Goal: Task Accomplishment & Management: Manage account settings

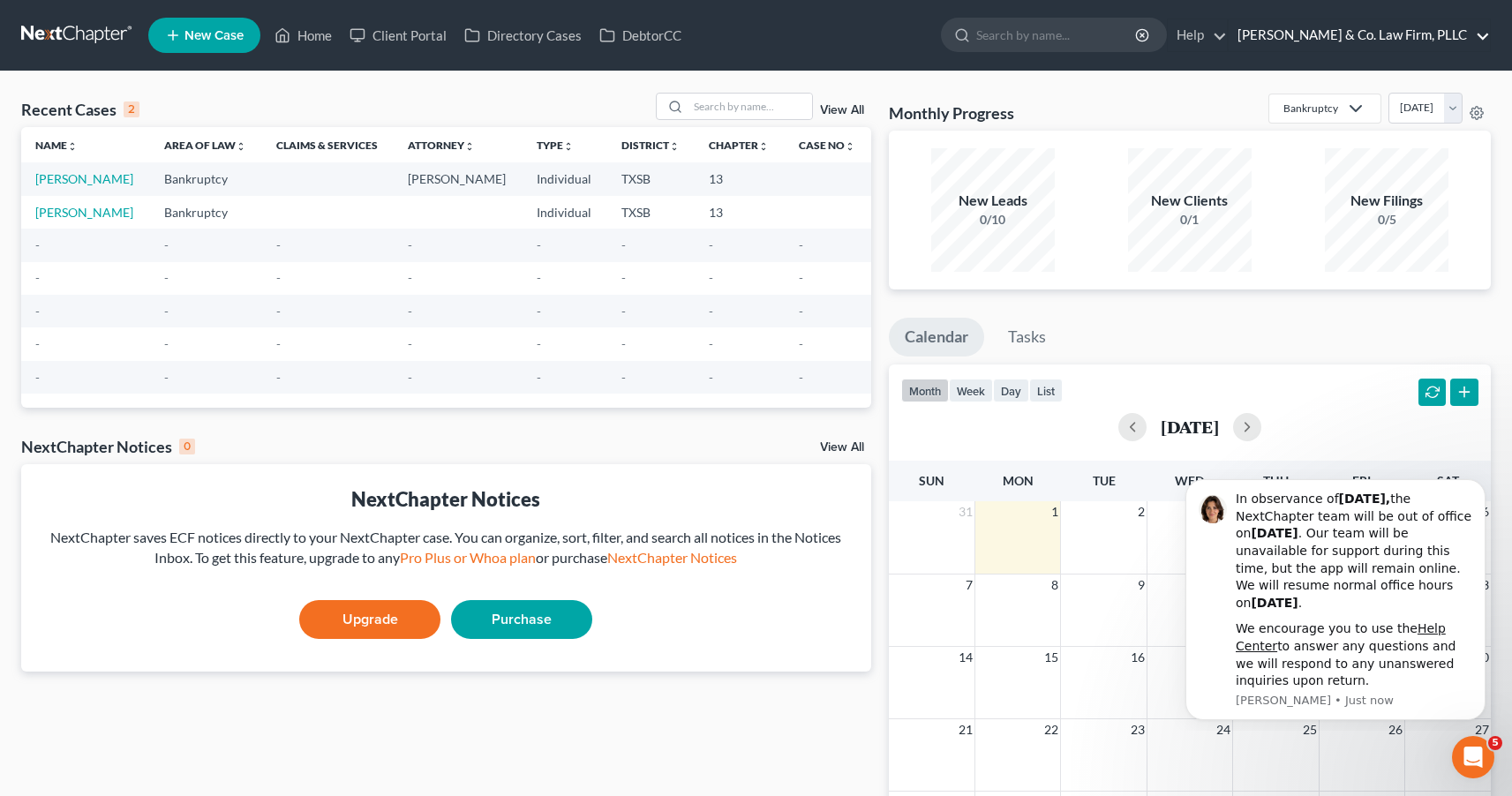
click at [1429, 40] on link "[PERSON_NAME] & Co. Law Firm, PLLC" at bounding box center [1359, 34] width 261 height 31
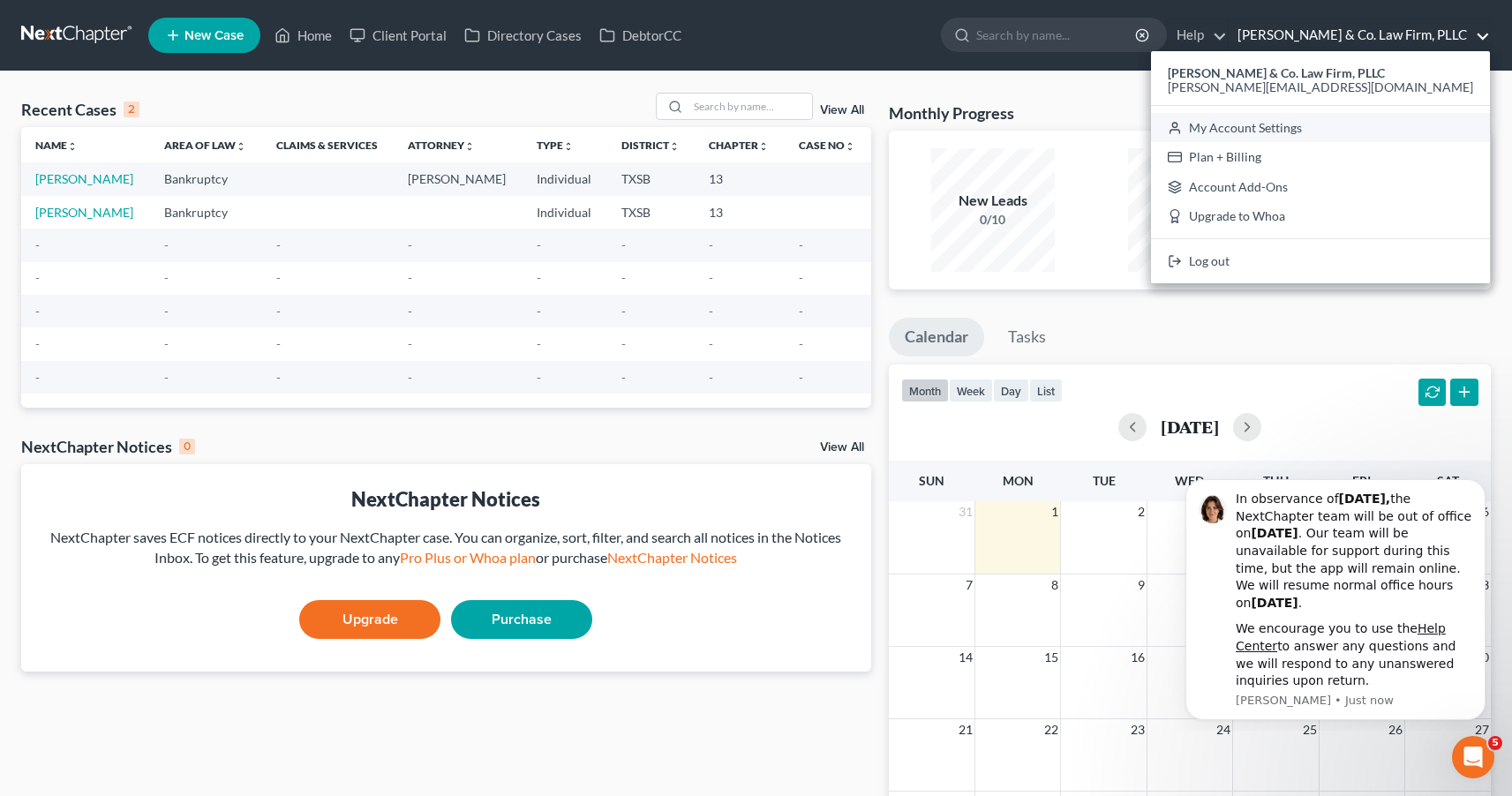
click at [1404, 120] on link "My Account Settings" at bounding box center [1321, 129] width 339 height 30
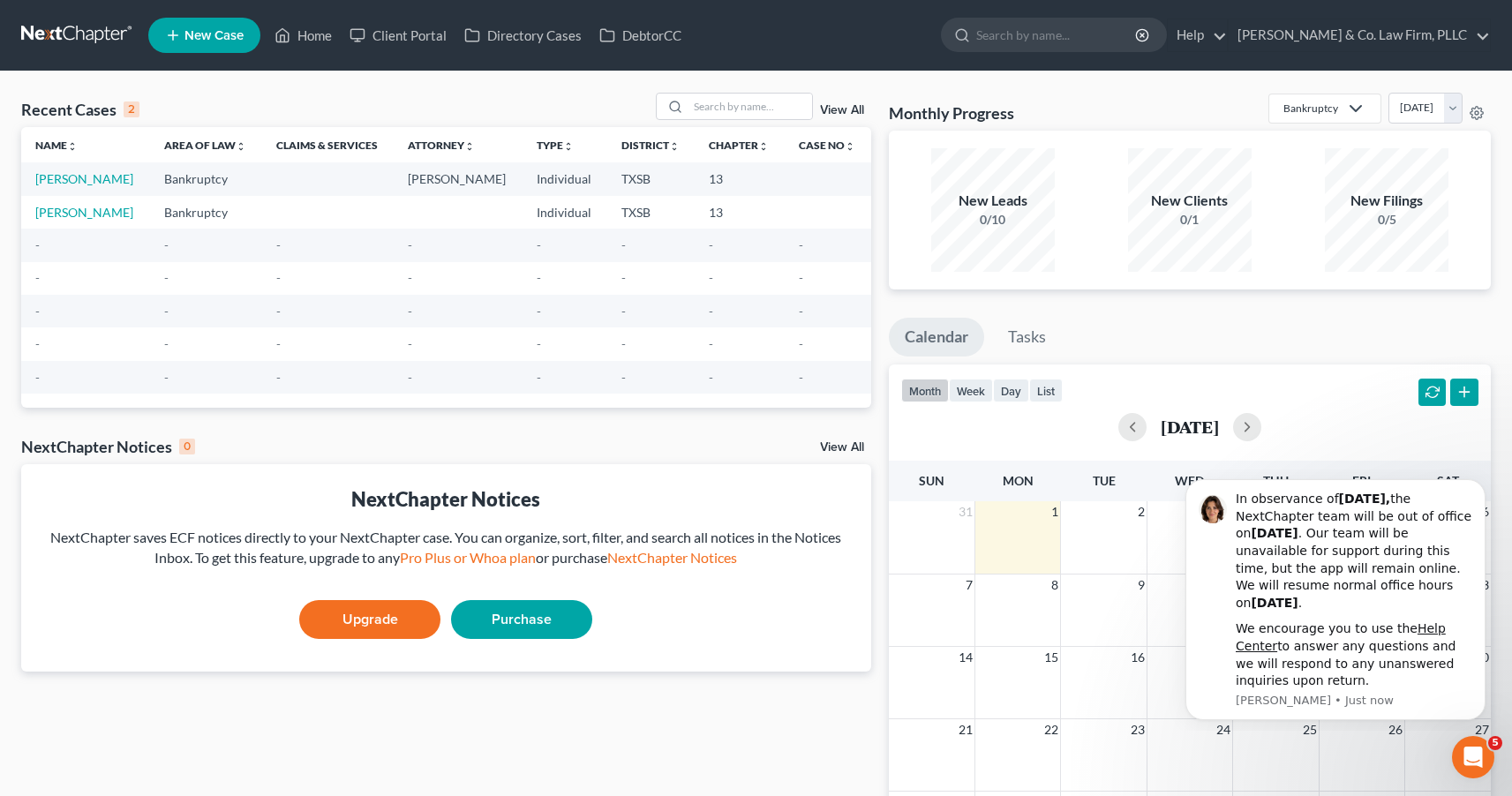
select select "79"
select select "23"
select select "45"
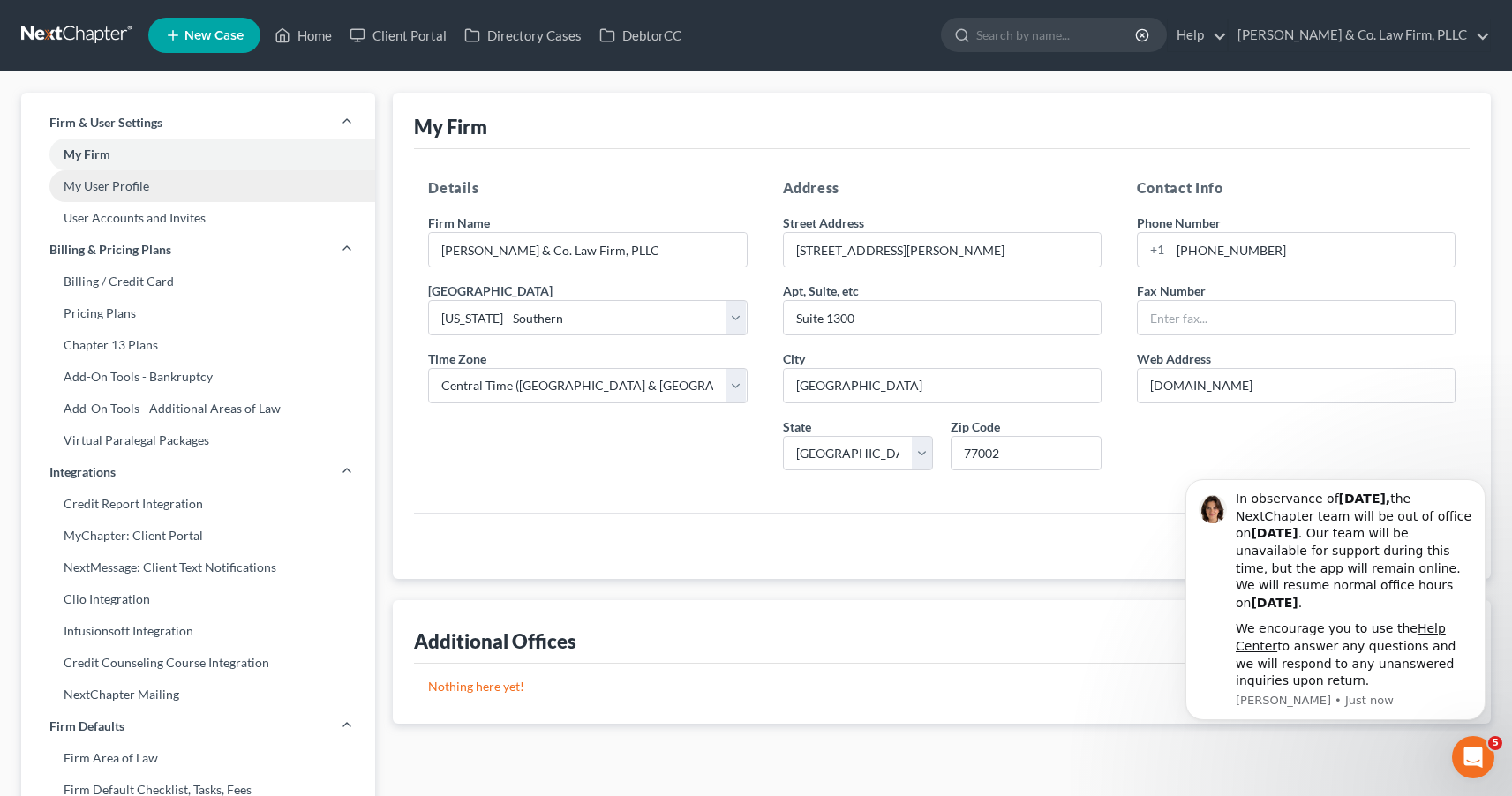
click at [141, 189] on link "My User Profile" at bounding box center [198, 186] width 354 height 31
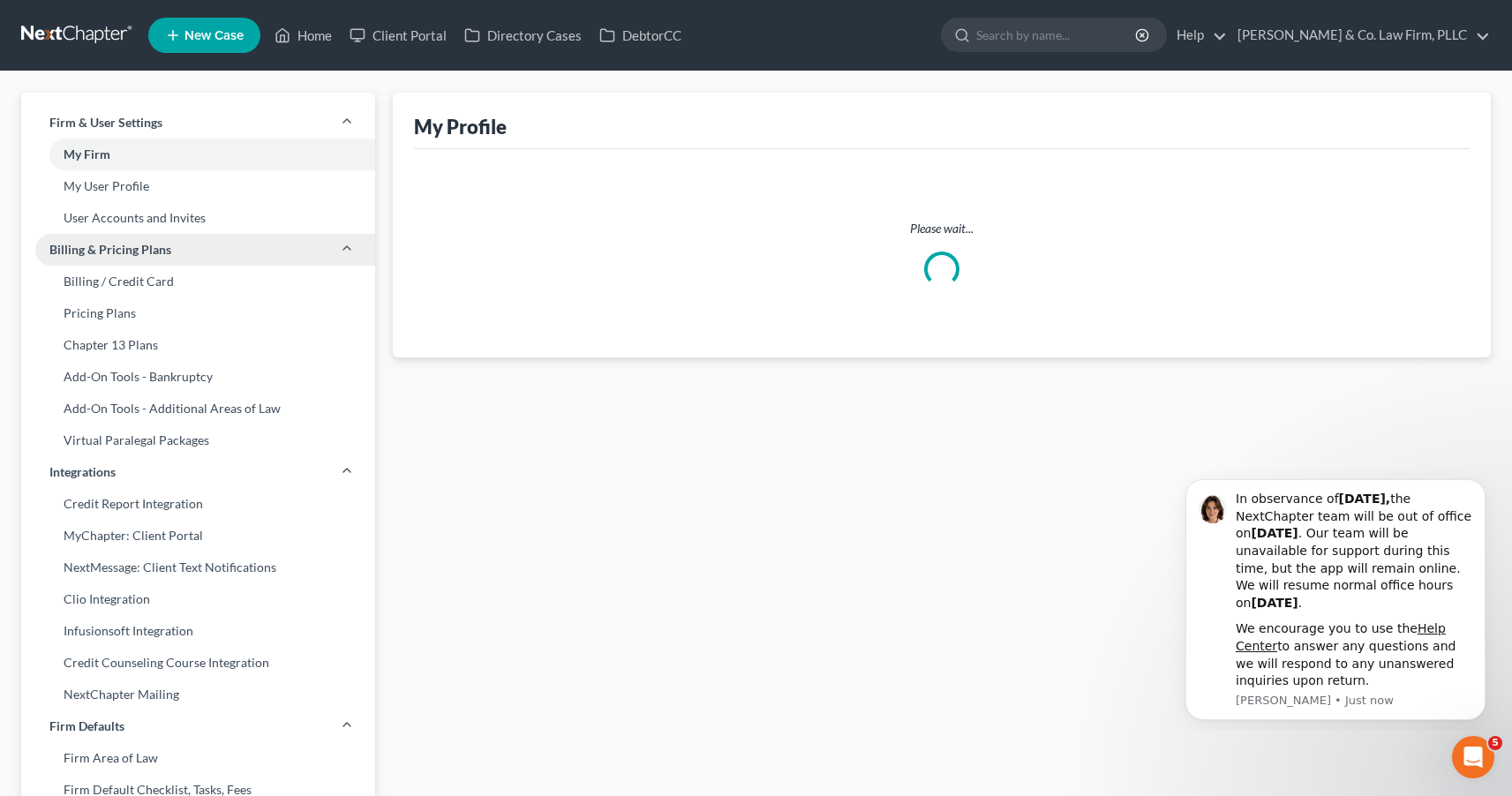
select select "45"
select select "paralegal"
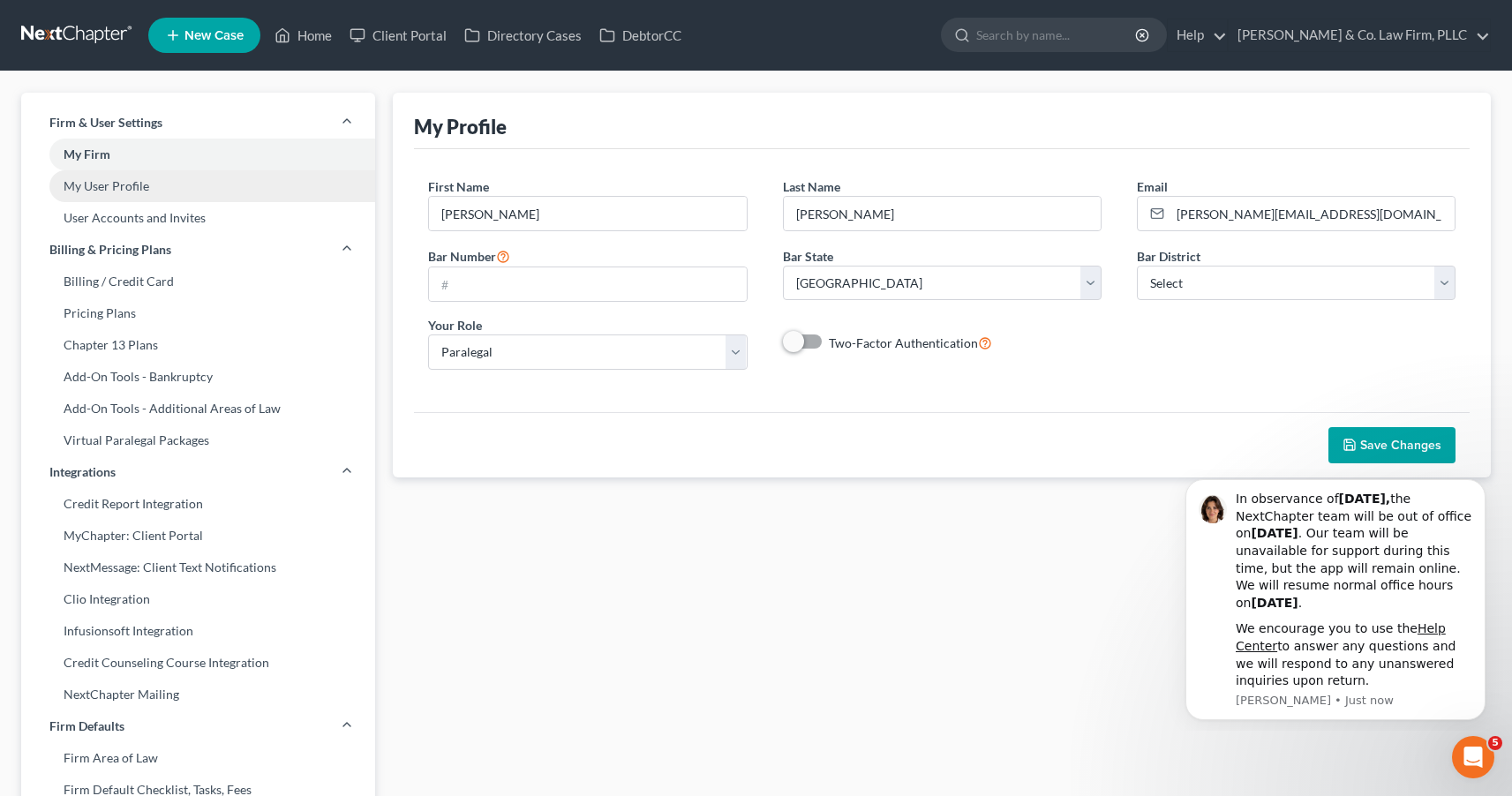
click at [161, 190] on link "My User Profile" at bounding box center [198, 186] width 354 height 31
click at [628, 282] on input "text" at bounding box center [587, 284] width 317 height 33
click at [143, 185] on link "My User Profile" at bounding box center [198, 186] width 354 height 31
click at [152, 188] on link "My User Profile" at bounding box center [198, 186] width 354 height 31
click at [105, 192] on link "My User Profile" at bounding box center [198, 186] width 354 height 31
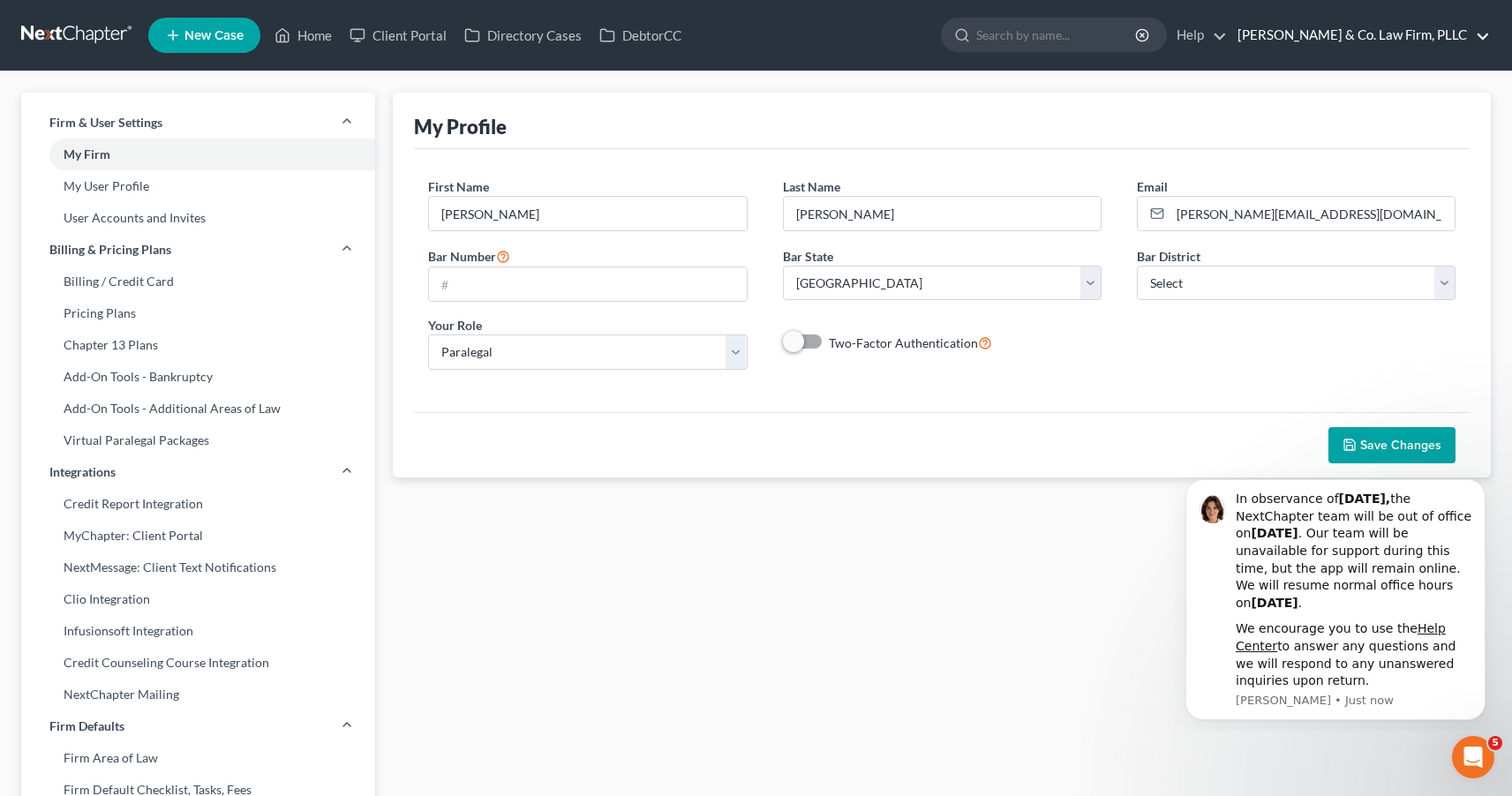
click at [1439, 32] on link "[PERSON_NAME] & Co. Law Firm, PLLC" at bounding box center [1359, 34] width 261 height 31
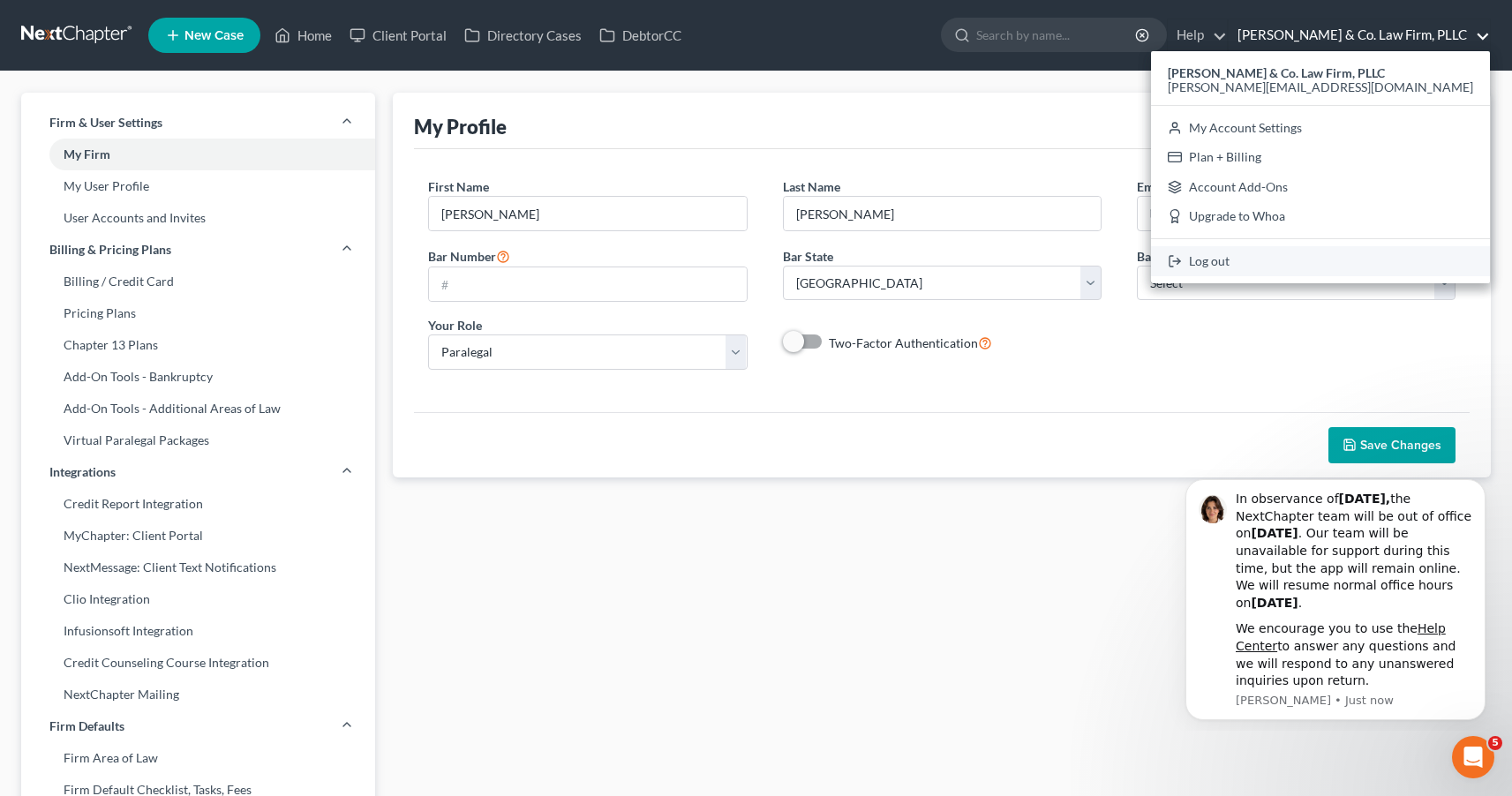
click at [1344, 259] on link "Log out" at bounding box center [1321, 262] width 339 height 30
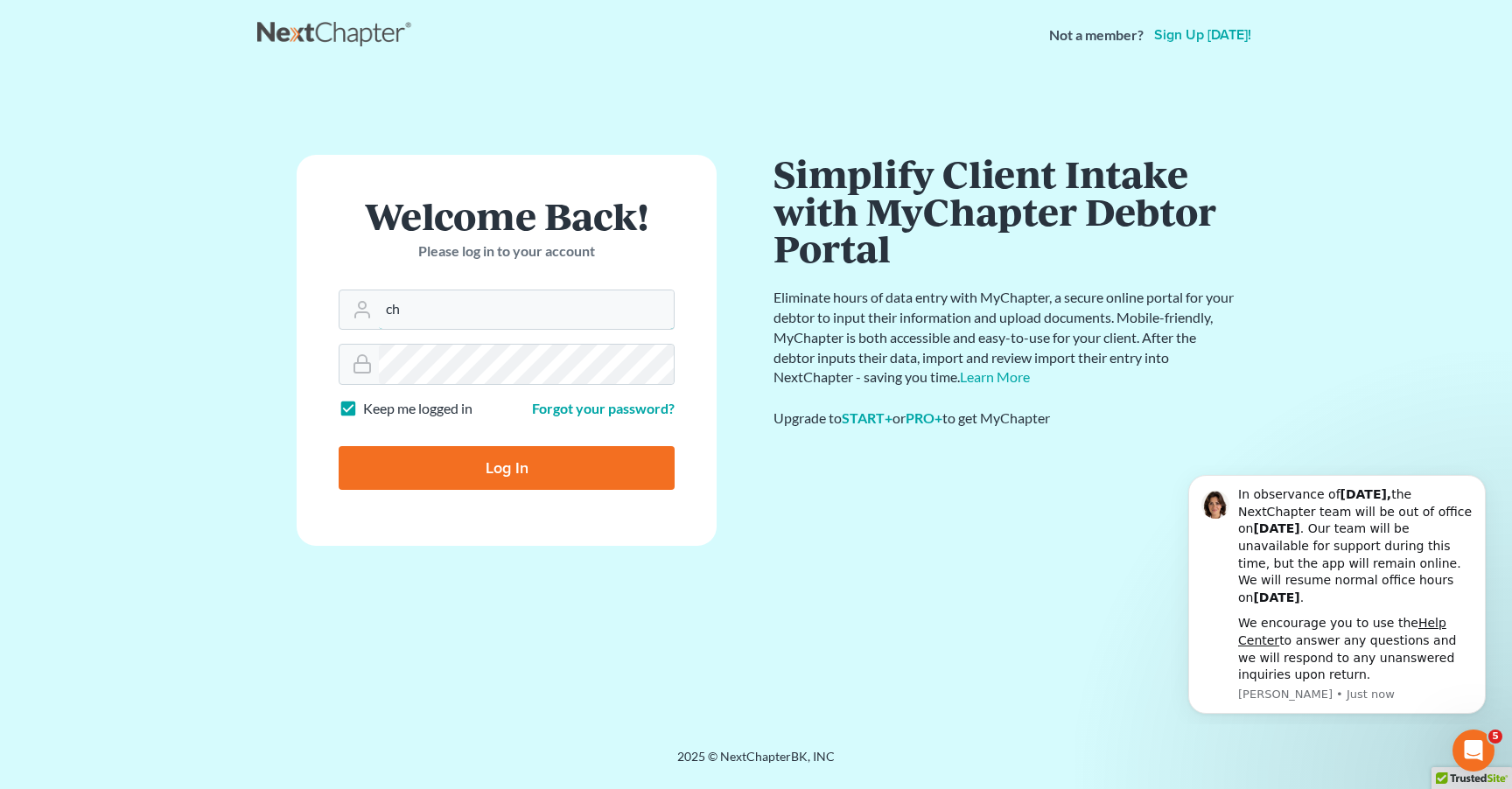
type input "c"
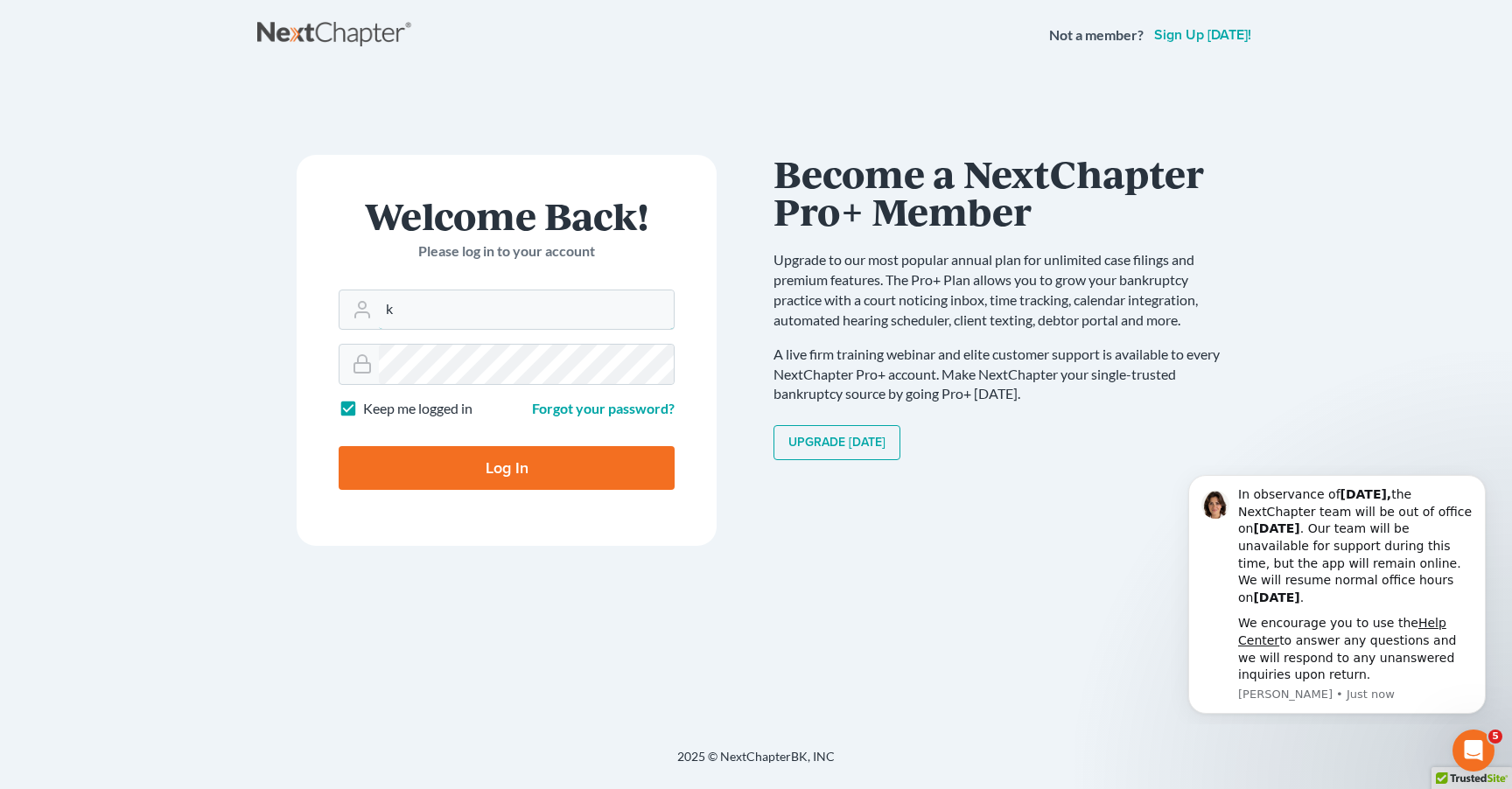
type input "Kay.hamilton@law-hc.com"
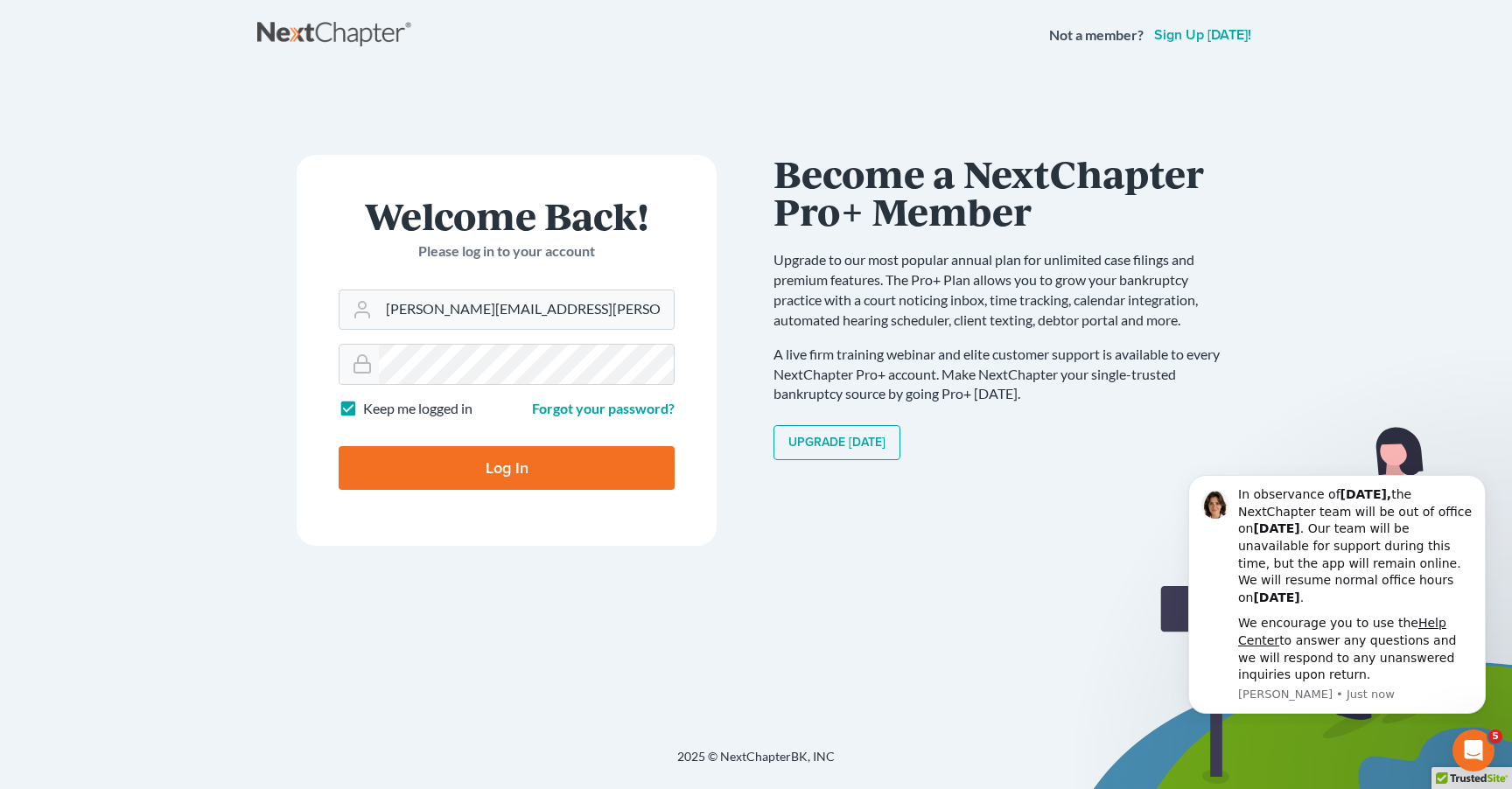
click at [563, 472] on input "Log In" at bounding box center [507, 468] width 336 height 43
type input "Thinking..."
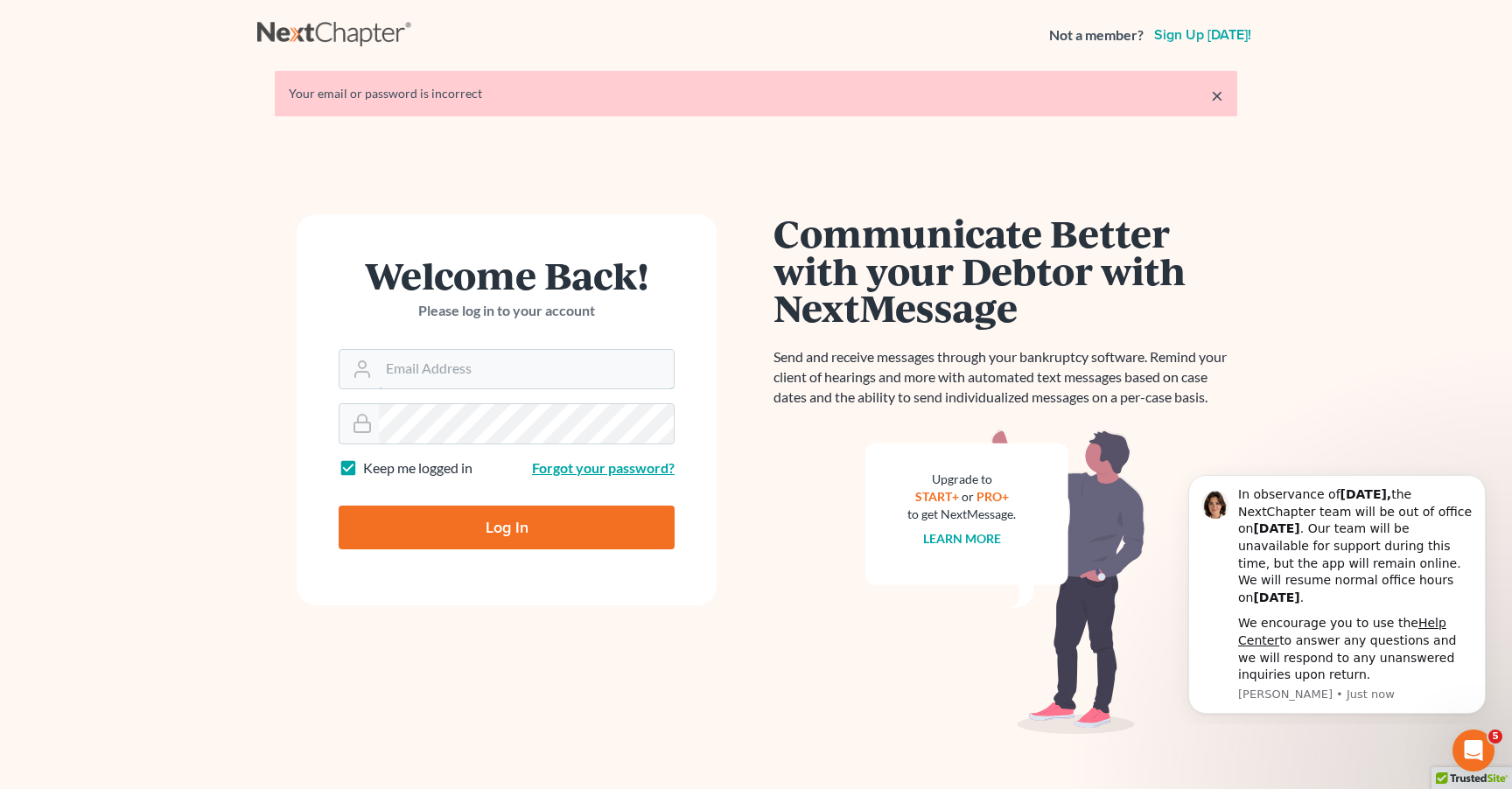
type input "Kay.hamilton@law-hc.com"
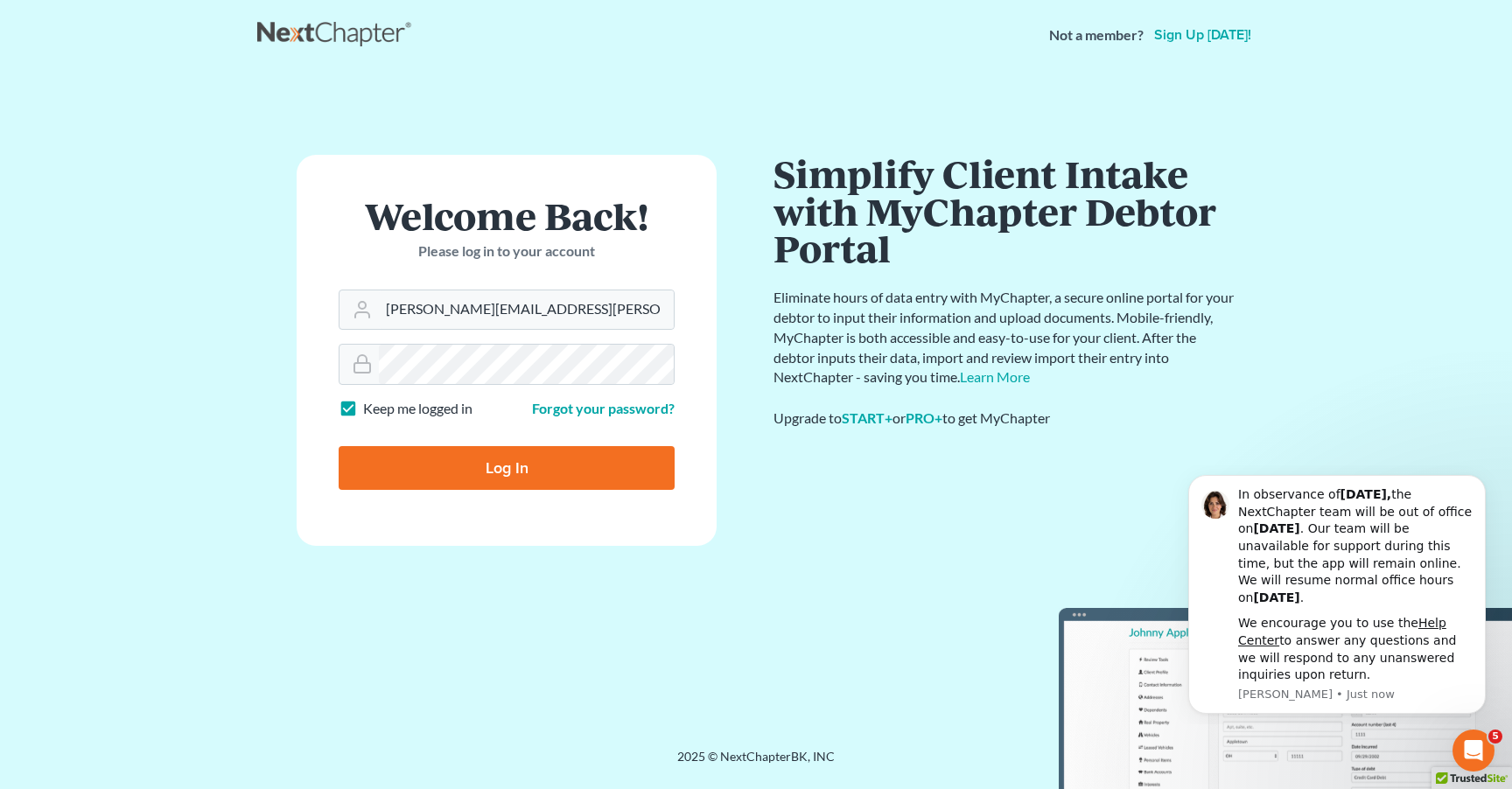
click at [529, 461] on input "Log In" at bounding box center [507, 468] width 336 height 43
type input "Thinking..."
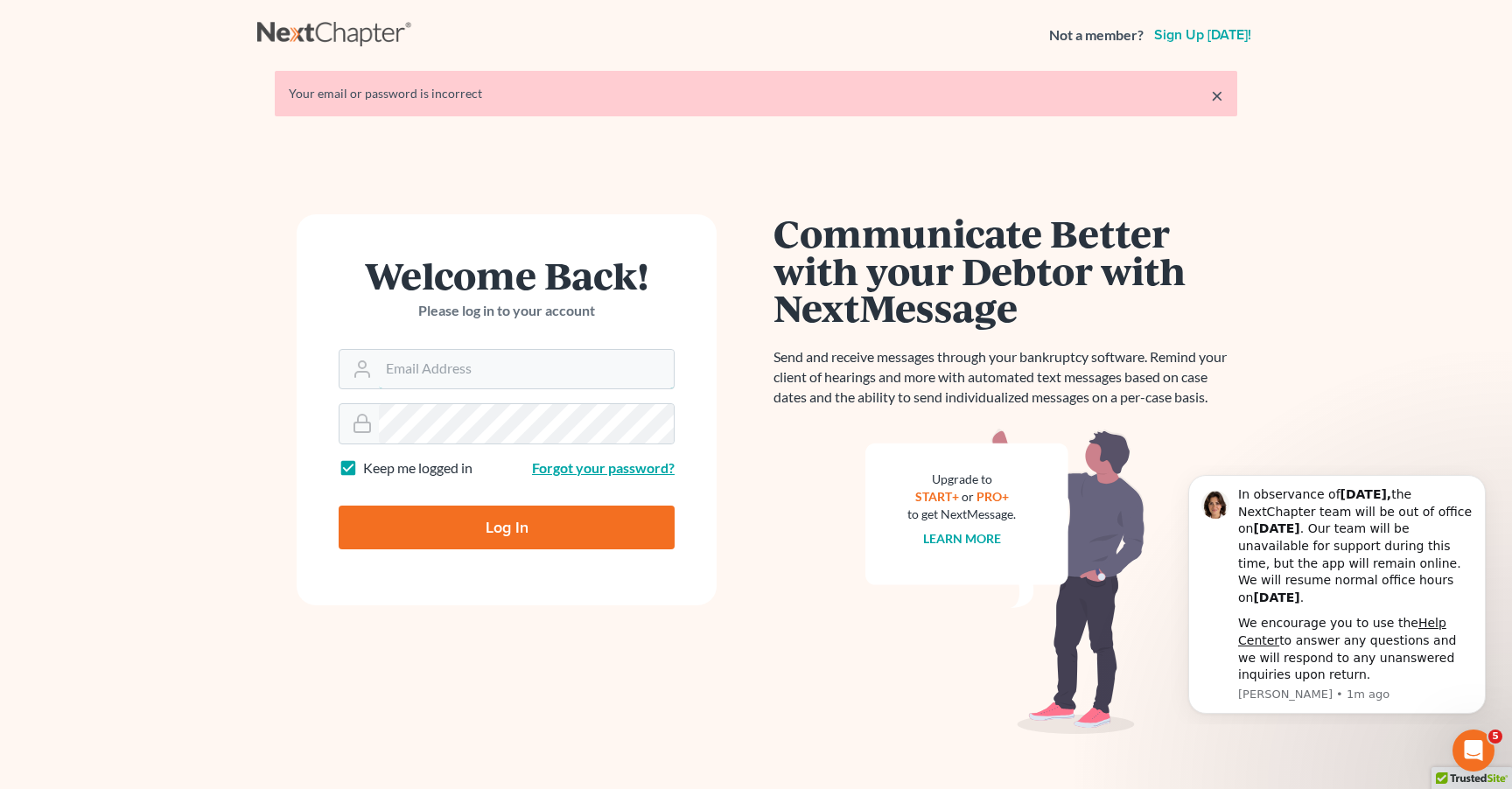
type input "Kay.hamilton@law-hc.com"
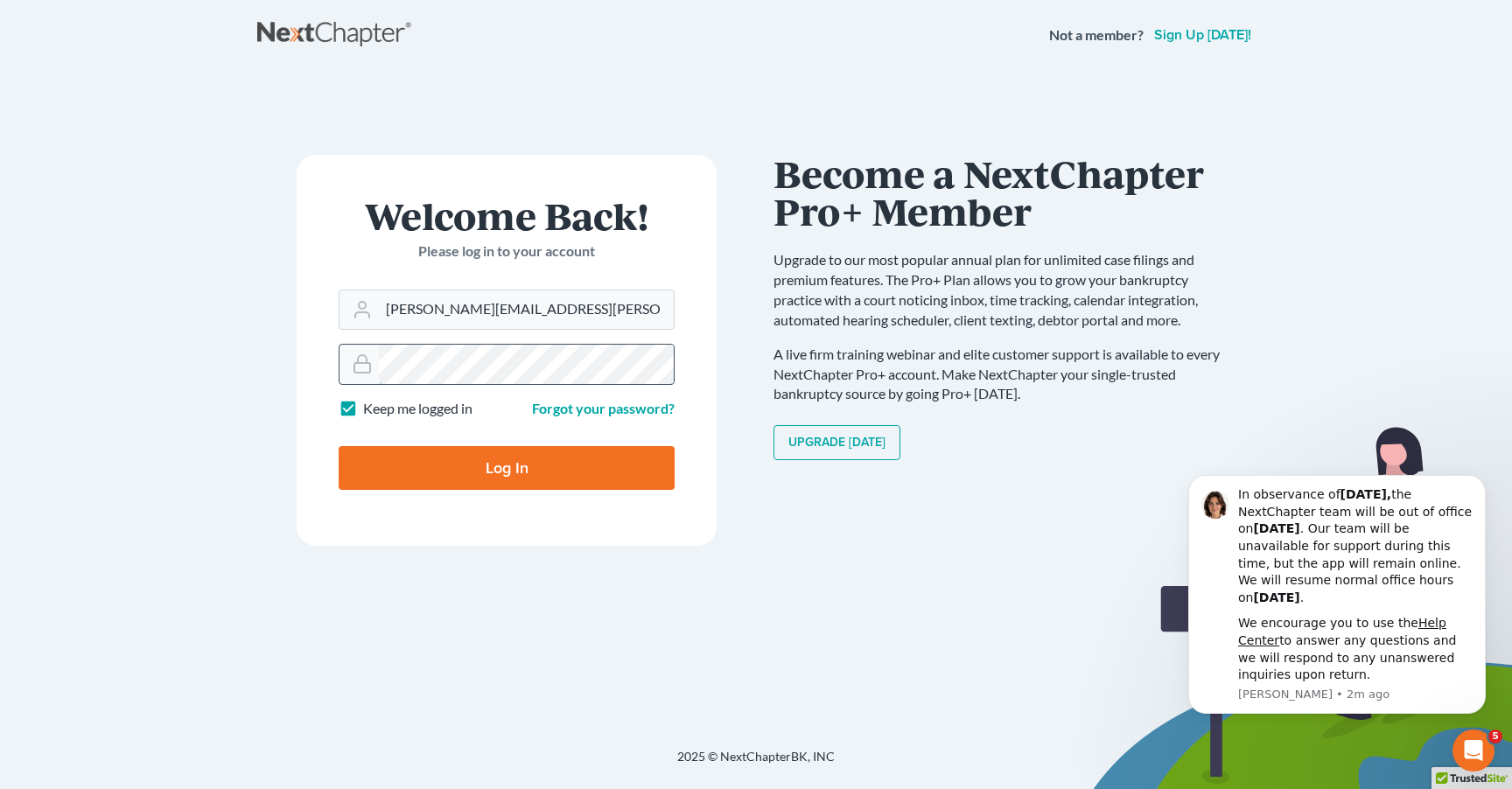
click at [374, 359] on div at bounding box center [507, 364] width 336 height 42
click at [498, 455] on input "Log In" at bounding box center [507, 468] width 336 height 43
type input "Thinking..."
